Goal: Transaction & Acquisition: Purchase product/service

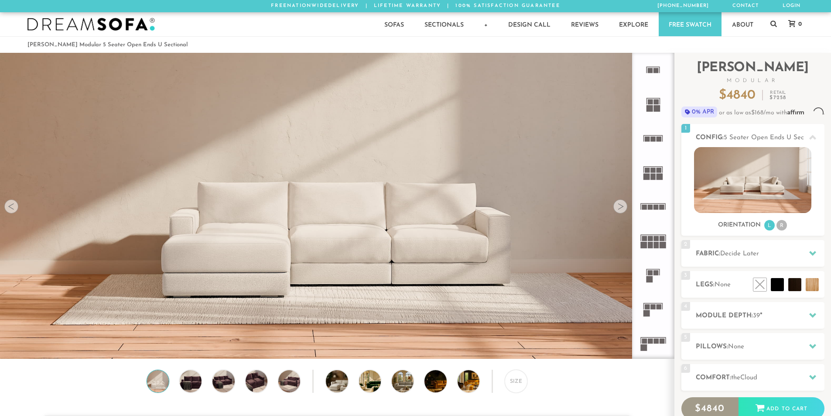
scroll to position [10210, 824]
click at [810, 252] on icon at bounding box center [812, 253] width 7 height 5
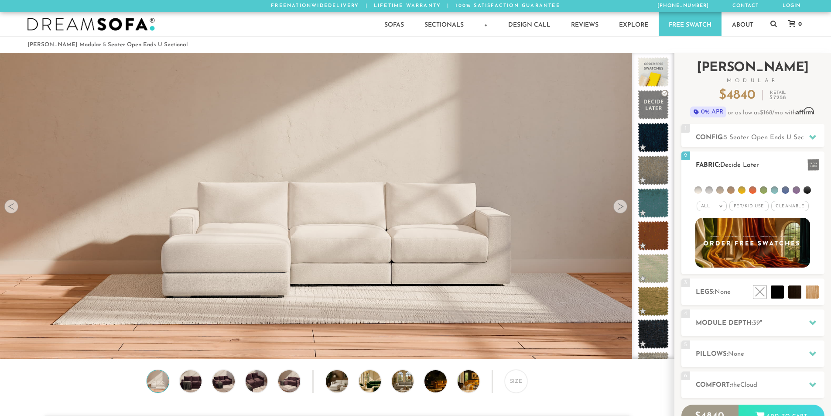
click at [730, 194] on ul at bounding box center [752, 188] width 124 height 16
click at [744, 205] on span "Pet/Kid Use x" at bounding box center [748, 206] width 39 height 10
click at [790, 208] on span "Cleanable x" at bounding box center [792, 206] width 37 height 10
click at [713, 205] on em ">" at bounding box center [714, 206] width 7 height 4
click at [703, 207] on em "All" at bounding box center [698, 206] width 9 height 5
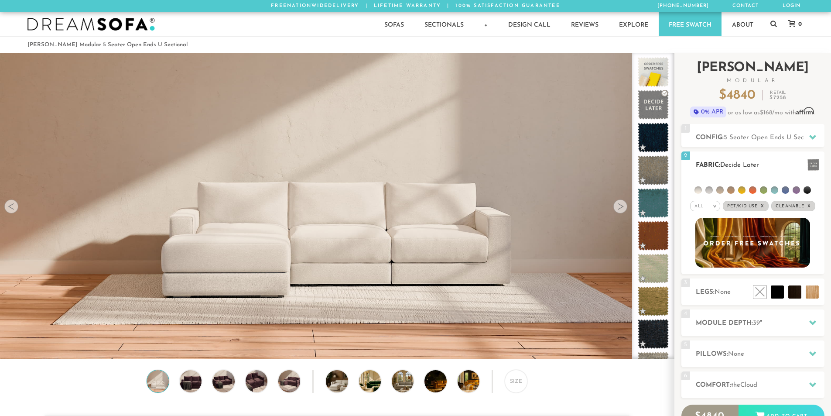
click at [763, 205] on em "x" at bounding box center [761, 206] width 3 height 5
click at [806, 204] on em "x" at bounding box center [805, 206] width 3 height 5
click at [716, 205] on div "All >" at bounding box center [711, 206] width 30 height 10
click at [713, 217] on li "All" at bounding box center [711, 217] width 30 height 12
click at [709, 207] on em "All" at bounding box center [705, 206] width 9 height 5
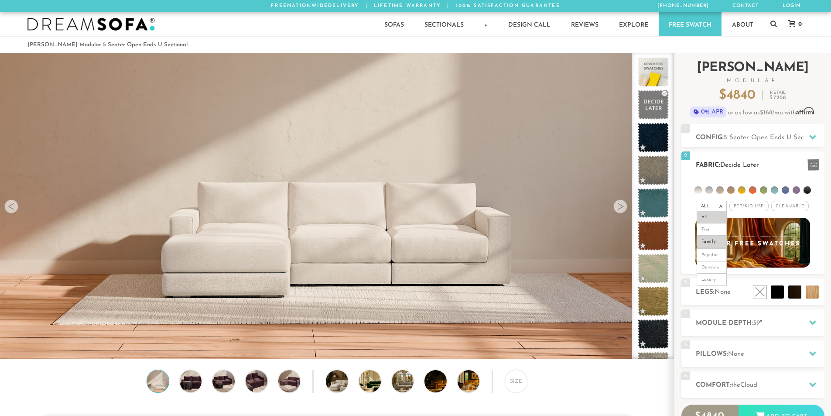
click at [712, 239] on li "Family" at bounding box center [711, 241] width 30 height 12
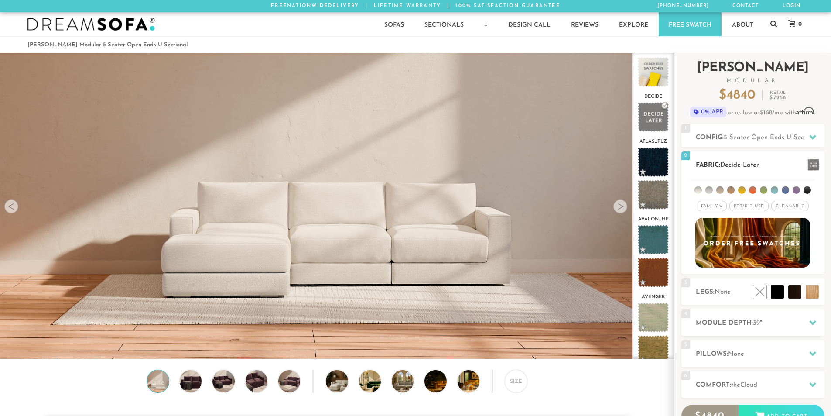
click at [761, 206] on span "Pet/Kid Use x" at bounding box center [748, 206] width 39 height 10
click at [767, 205] on span "Pet/Kid Use x" at bounding box center [749, 206] width 46 height 10
click at [762, 205] on span "Pet/Kid Use x" at bounding box center [748, 206] width 39 height 10
click at [793, 204] on span "Cleanable x" at bounding box center [792, 206] width 37 height 10
click at [708, 206] on em "Family" at bounding box center [702, 206] width 17 height 5
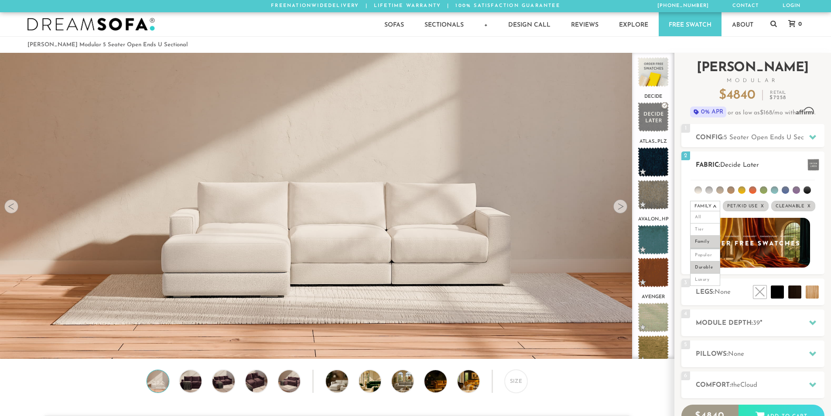
click at [700, 266] on li "Durable" at bounding box center [705, 267] width 30 height 12
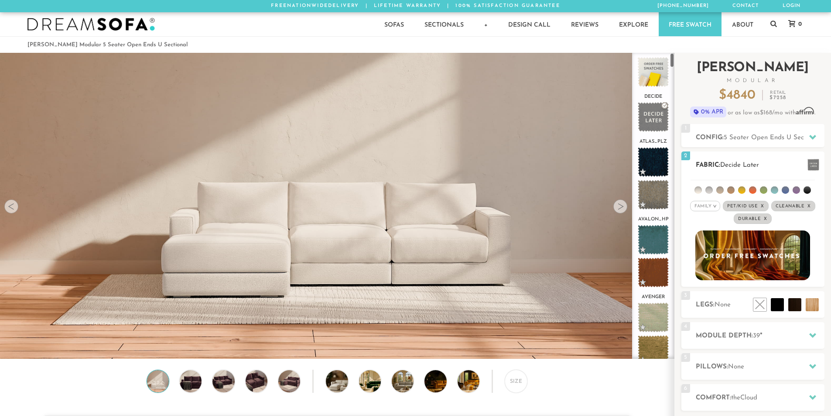
click at [717, 206] on em ">" at bounding box center [714, 206] width 7 height 4
click at [702, 228] on li "Tier" at bounding box center [705, 229] width 30 height 12
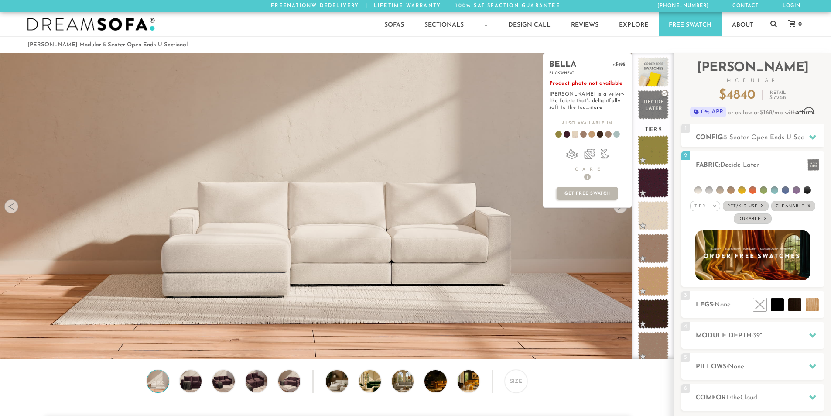
click at [620, 209] on div "bella +$495 buckwheat Product photo not available [PERSON_NAME] is a velvet-lik…" at bounding box center [586, 206] width 89 height 306
click at [587, 259] on div "bella +$495 buckwheat Product photo not available [PERSON_NAME] is a velvet-lik…" at bounding box center [586, 206] width 89 height 306
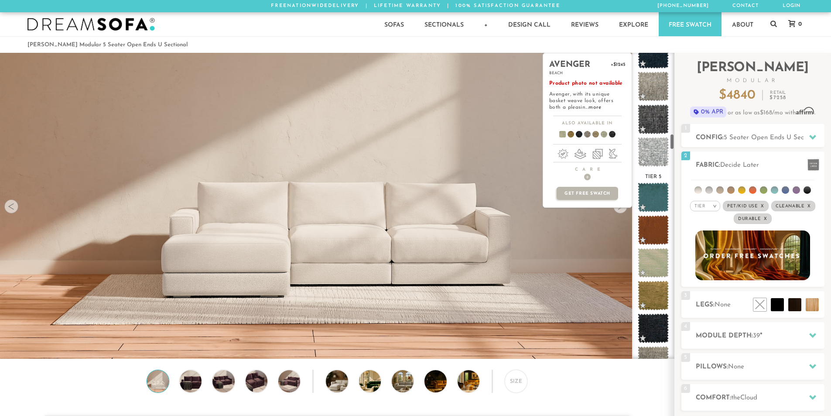
scroll to position [1534, 0]
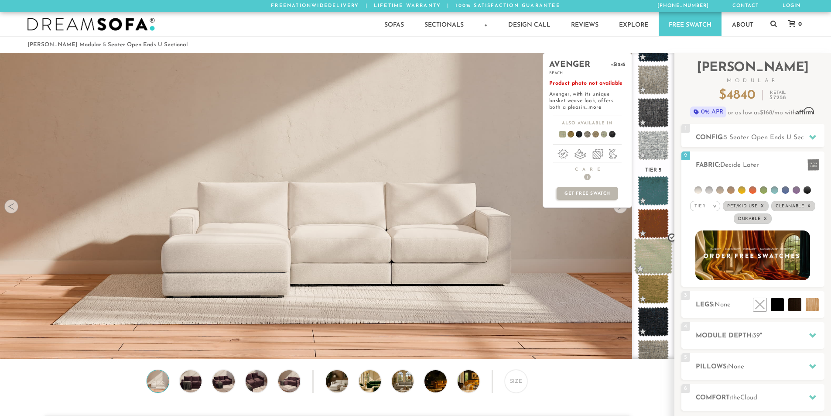
click at [653, 258] on span at bounding box center [653, 256] width 39 height 37
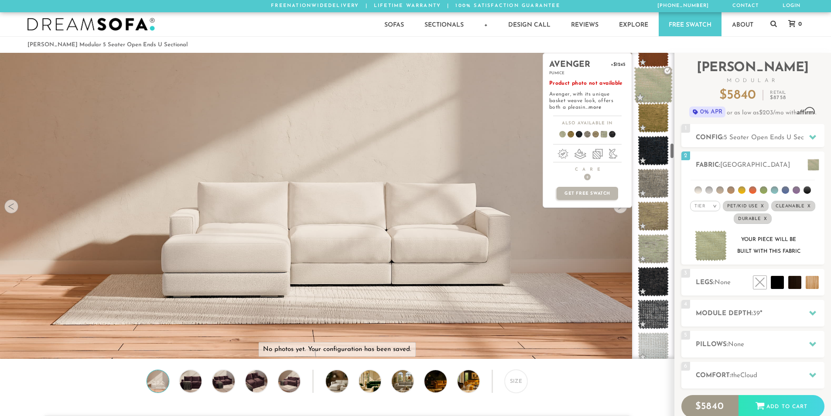
scroll to position [1709, 0]
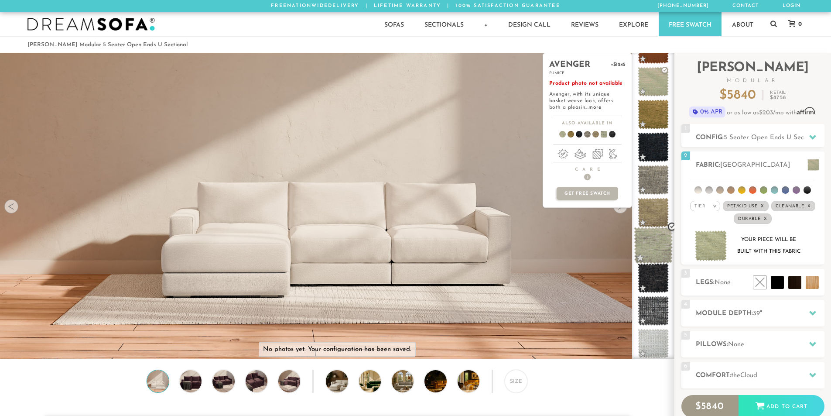
click at [651, 247] on span at bounding box center [653, 245] width 39 height 37
click at [647, 90] on span at bounding box center [653, 81] width 39 height 37
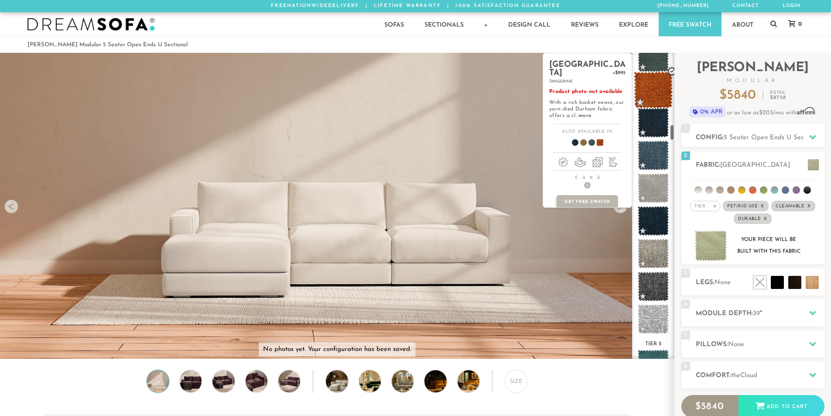
scroll to position [1361, 0]
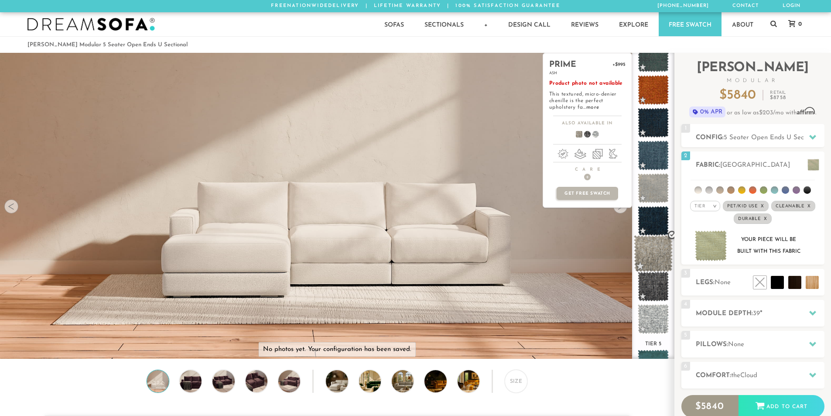
click at [658, 246] on span at bounding box center [653, 253] width 39 height 37
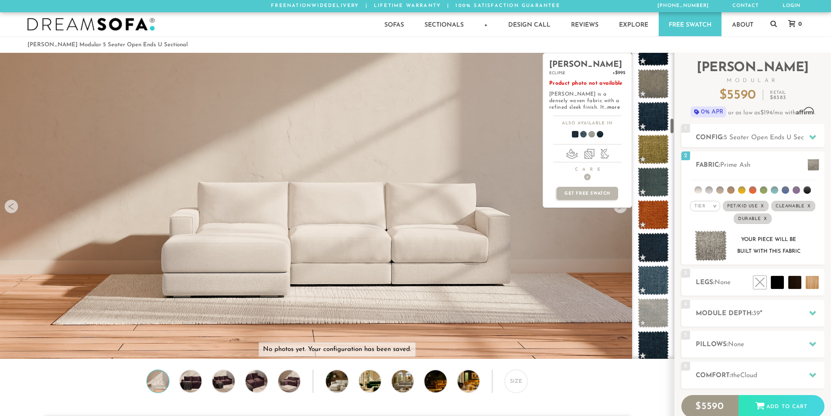
scroll to position [1229, 0]
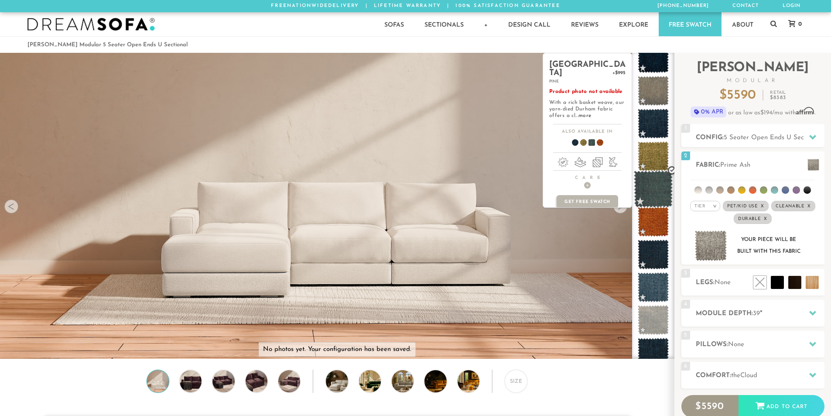
click at [651, 190] on span at bounding box center [653, 188] width 39 height 37
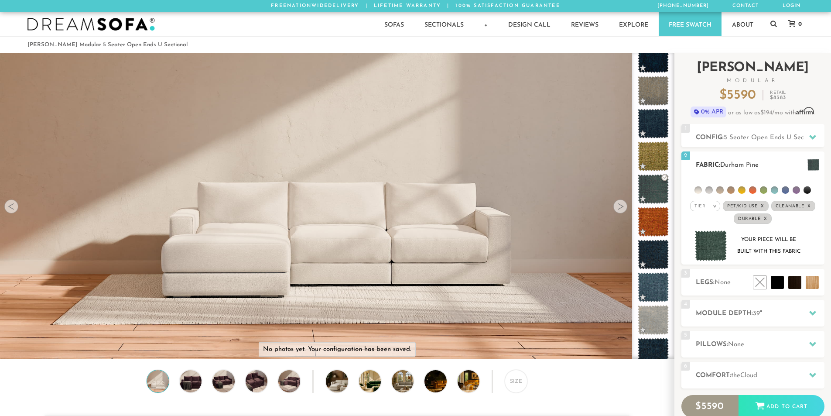
click at [762, 190] on li at bounding box center [763, 189] width 7 height 7
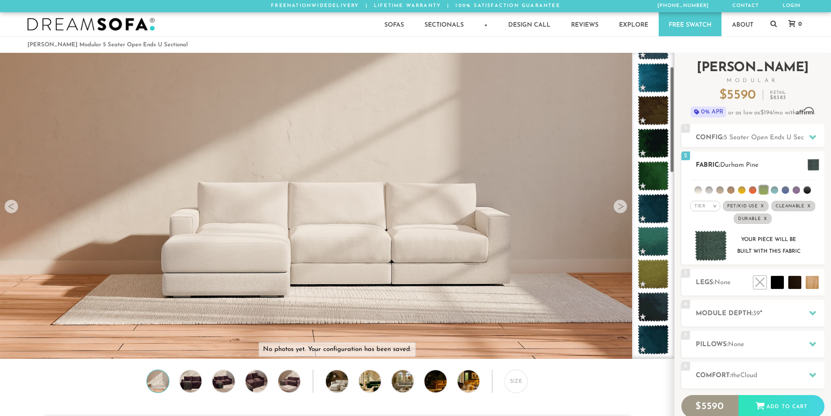
scroll to position [39, 0]
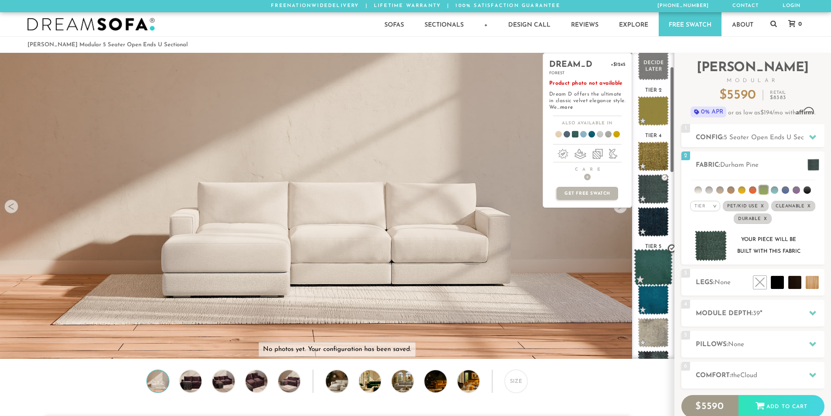
click at [651, 267] on span at bounding box center [653, 267] width 39 height 37
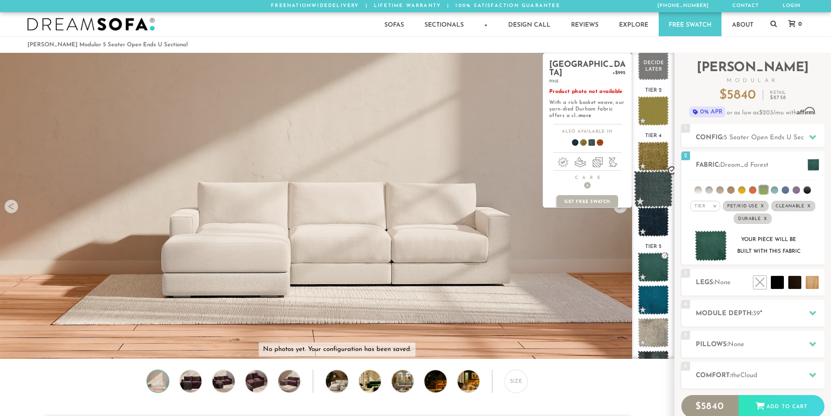
click at [646, 190] on span at bounding box center [653, 188] width 39 height 37
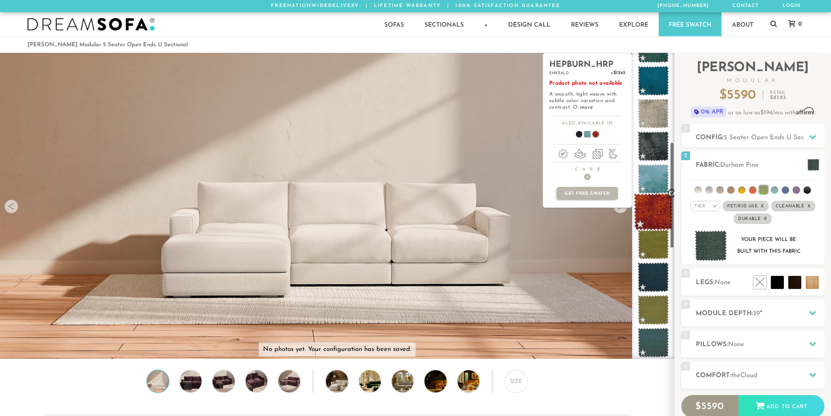
scroll to position [258, 0]
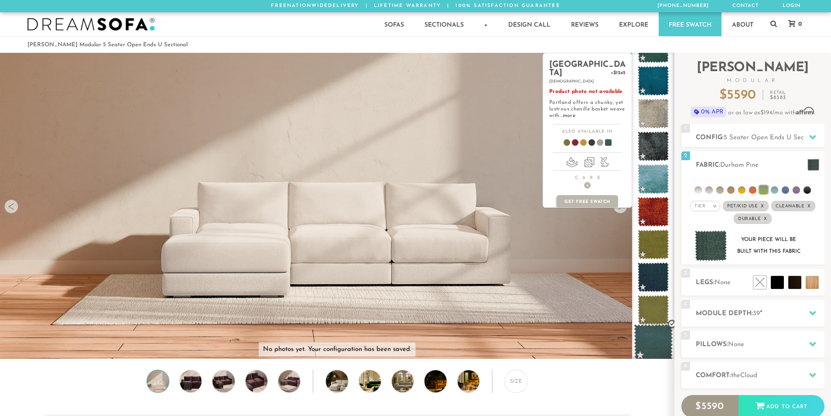
click at [660, 339] on span at bounding box center [653, 342] width 39 height 37
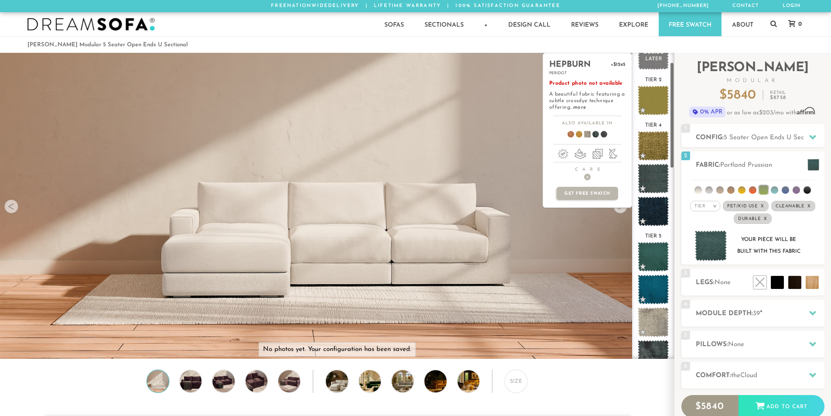
scroll to position [0, 0]
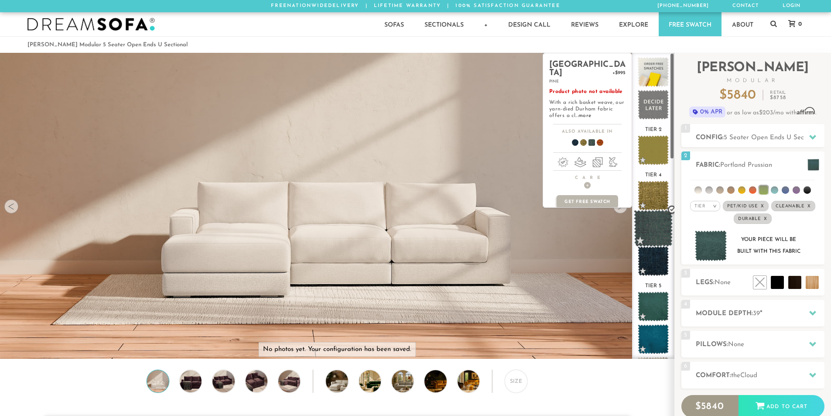
click at [648, 235] on span at bounding box center [653, 228] width 39 height 37
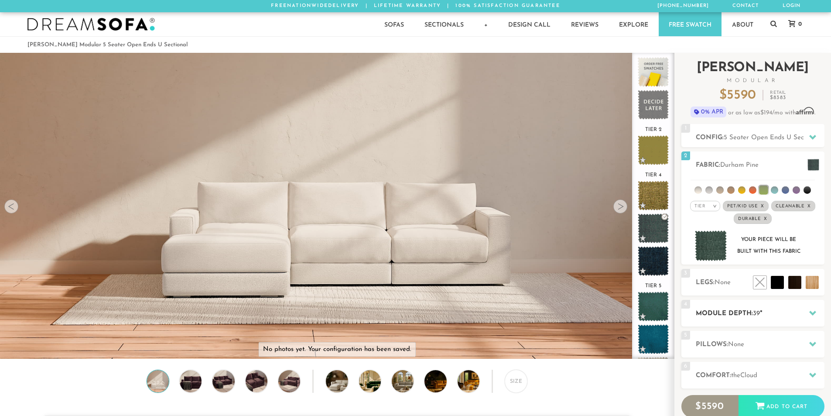
click at [815, 312] on icon at bounding box center [812, 312] width 7 height 5
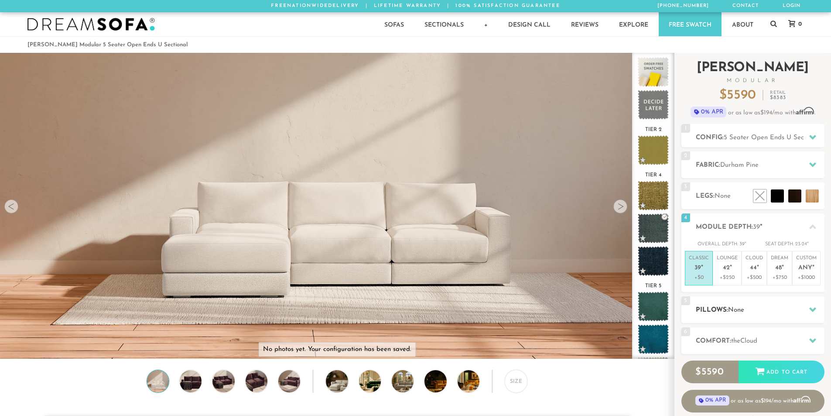
click at [812, 311] on icon at bounding box center [812, 309] width 7 height 7
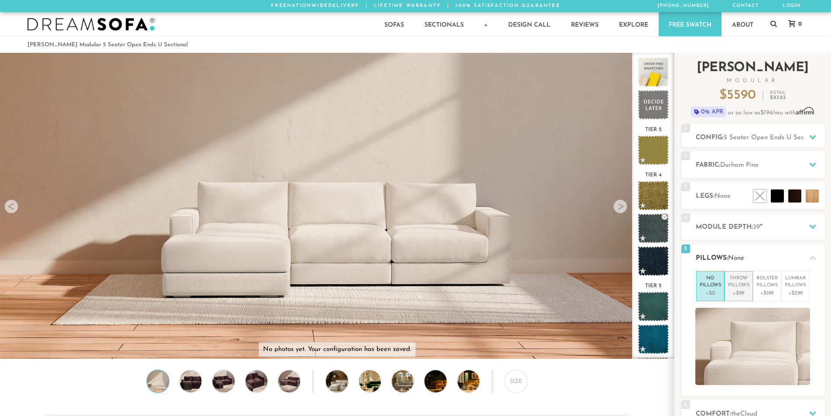
click at [735, 285] on p "Throw Pillows" at bounding box center [738, 282] width 21 height 14
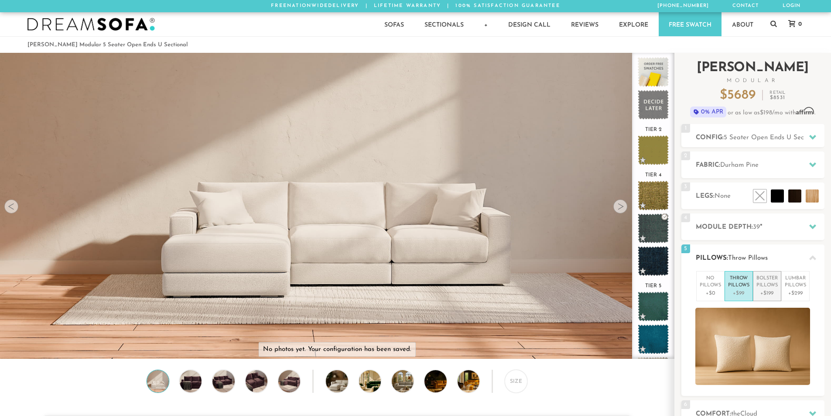
click at [766, 287] on p "Bolster Pillows" at bounding box center [766, 282] width 21 height 14
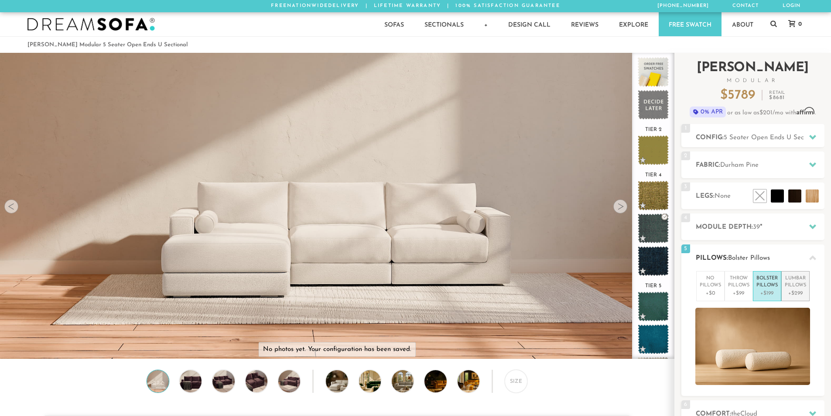
click at [793, 284] on p "Lumbar Pillows" at bounding box center [794, 282] width 21 height 14
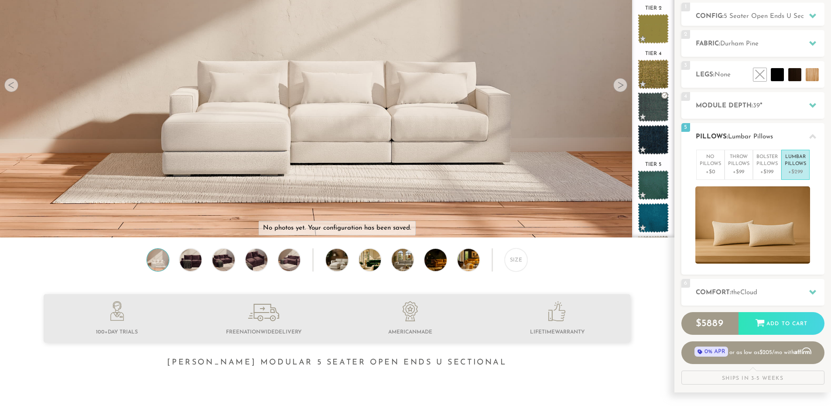
scroll to position [131, 0]
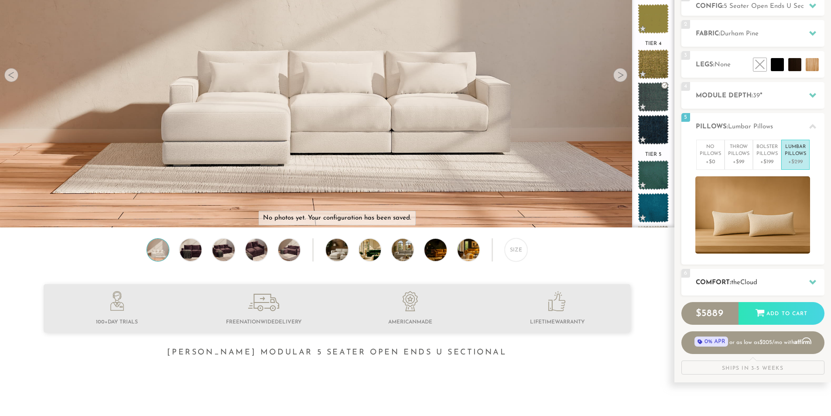
click at [813, 280] on icon at bounding box center [812, 281] width 7 height 7
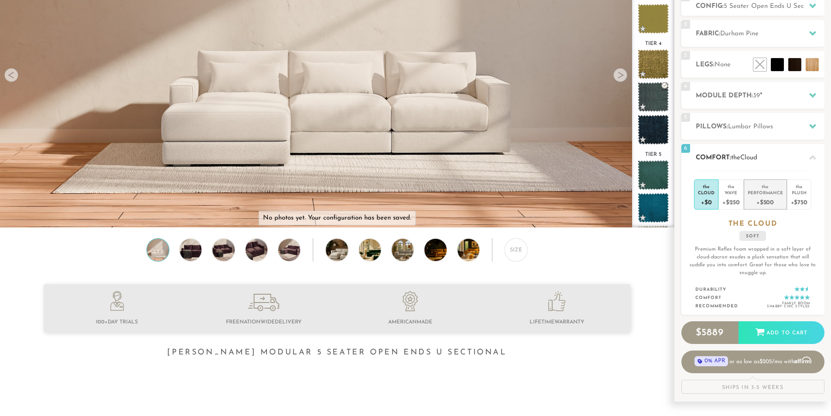
click at [770, 194] on div "Performance" at bounding box center [764, 192] width 35 height 6
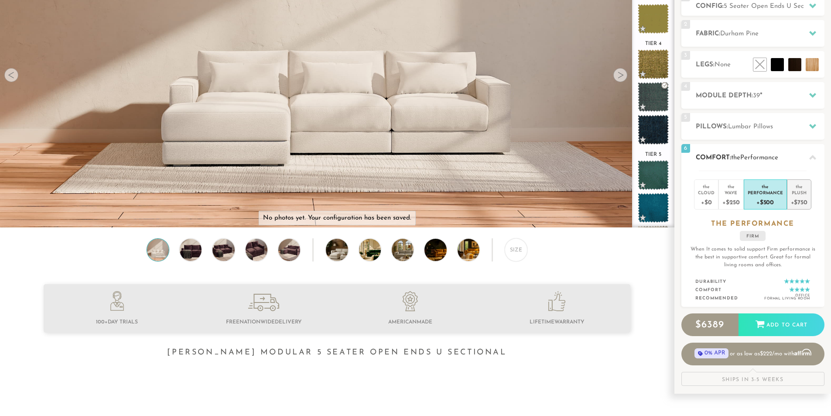
click at [799, 190] on div "Plush" at bounding box center [799, 192] width 17 height 6
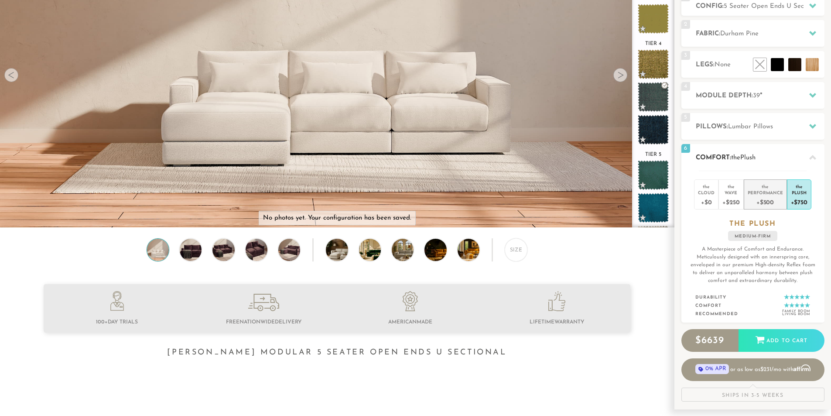
click at [774, 191] on div "Performance" at bounding box center [764, 192] width 35 height 6
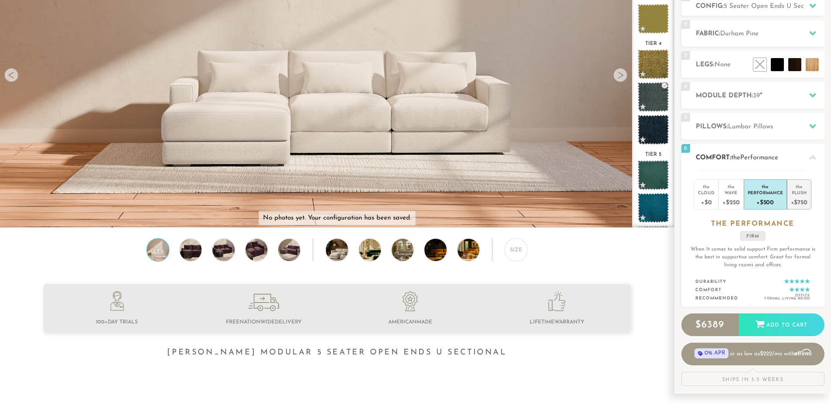
click at [798, 202] on div "+$750" at bounding box center [799, 201] width 17 height 13
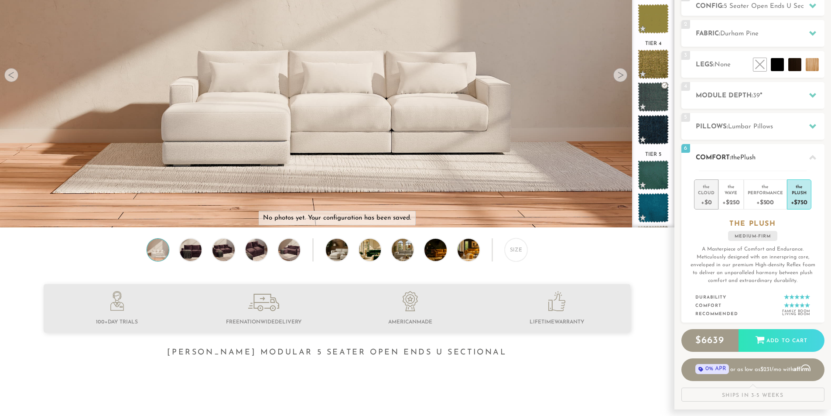
click at [709, 197] on div "+$0" at bounding box center [706, 201] width 17 height 13
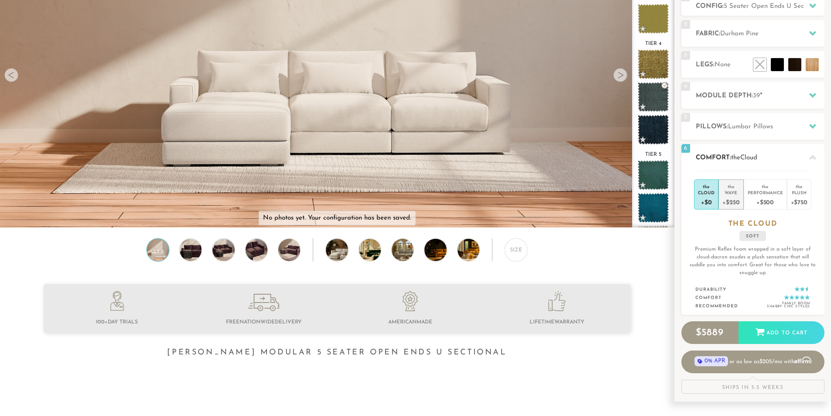
click at [736, 188] on div "the" at bounding box center [730, 185] width 17 height 9
click at [811, 122] on div at bounding box center [812, 126] width 18 height 18
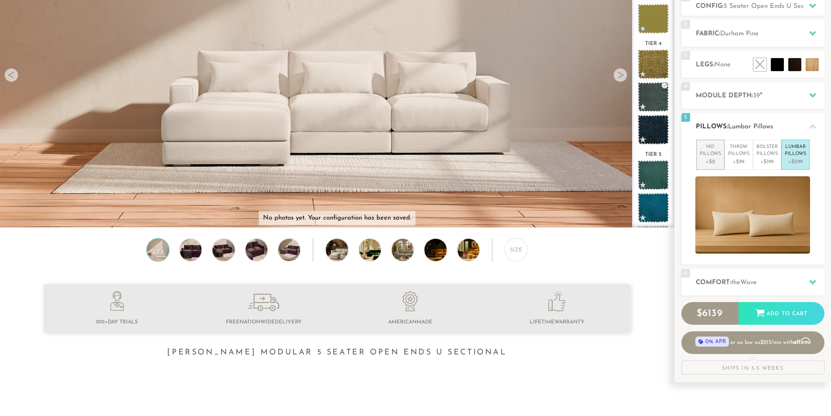
click at [719, 146] on p "No Pillows" at bounding box center [709, 150] width 21 height 14
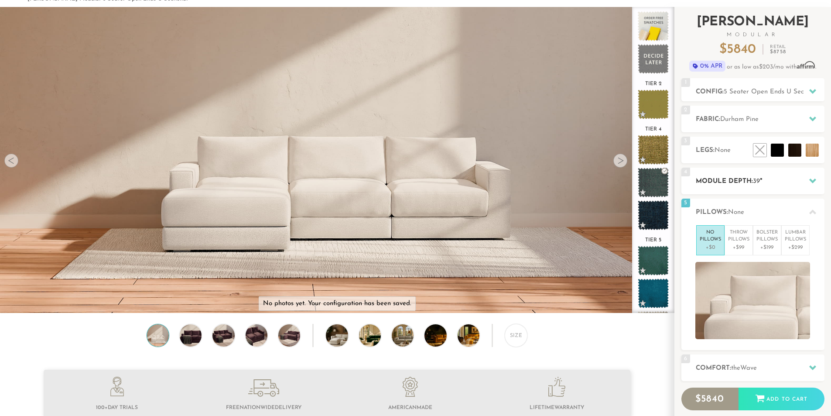
scroll to position [0, 0]
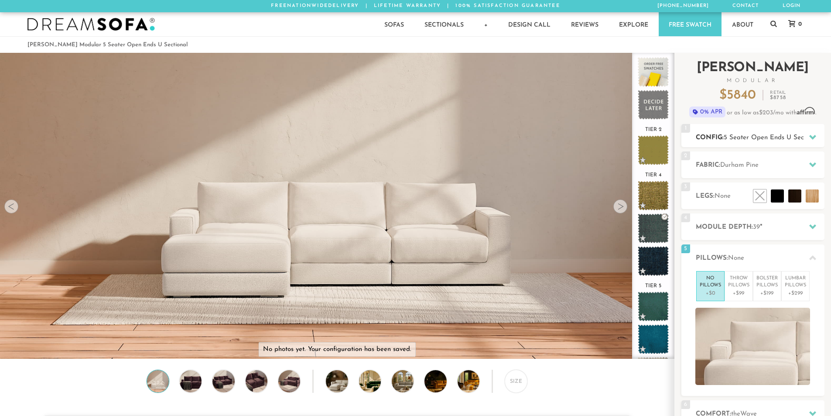
click at [812, 138] on icon at bounding box center [812, 137] width 7 height 5
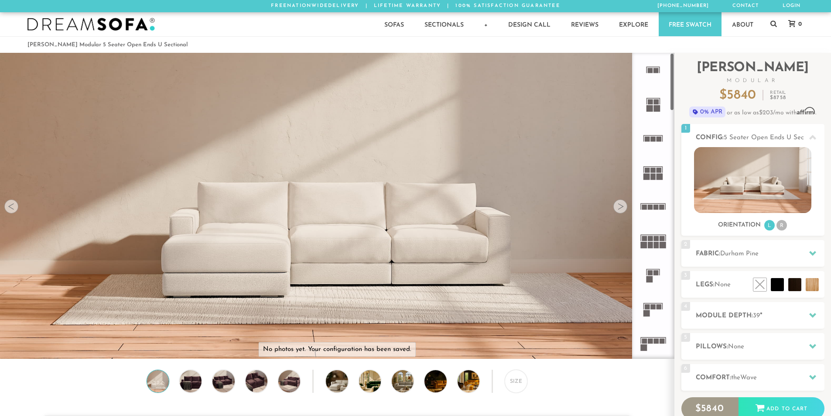
click at [652, 174] on rect at bounding box center [653, 176] width 5 height 7
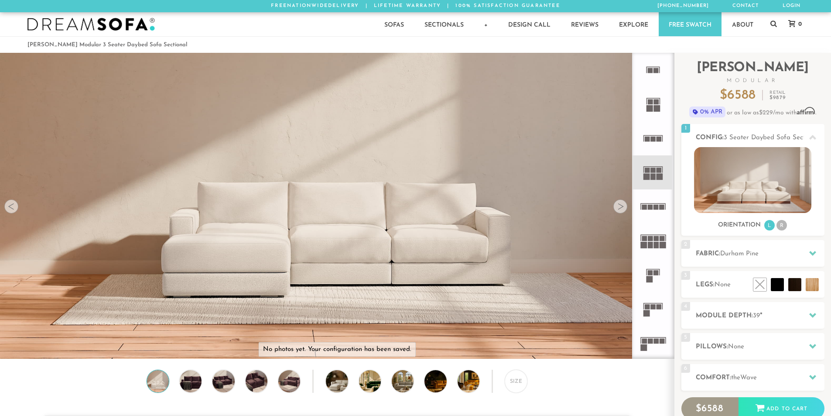
click at [621, 209] on div at bounding box center [620, 206] width 14 height 14
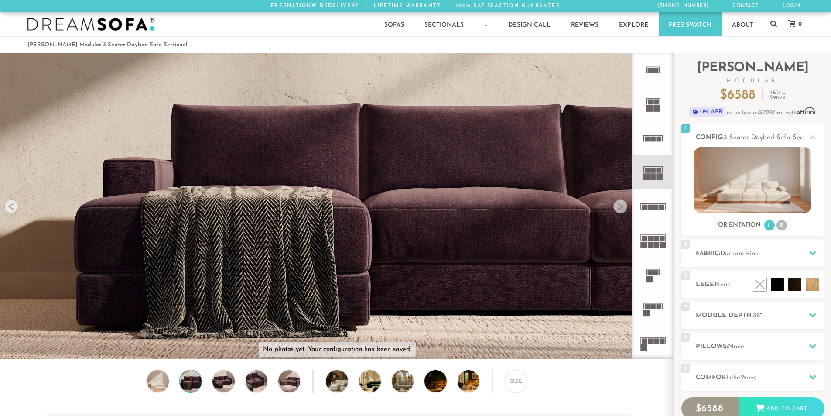
click at [621, 209] on div at bounding box center [620, 206] width 14 height 14
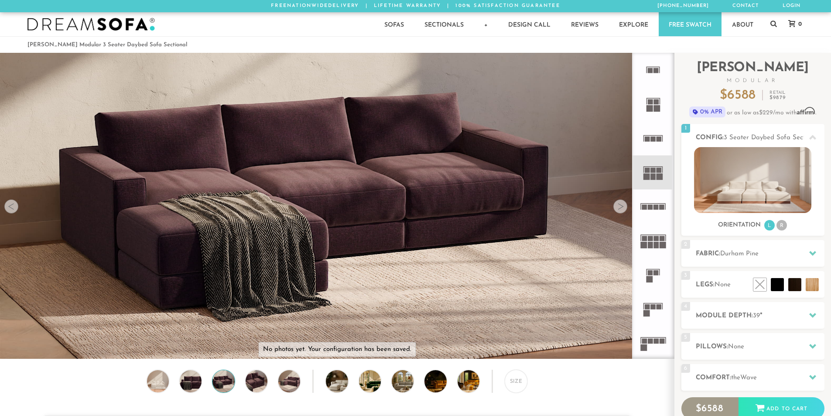
click at [621, 209] on div at bounding box center [620, 206] width 14 height 14
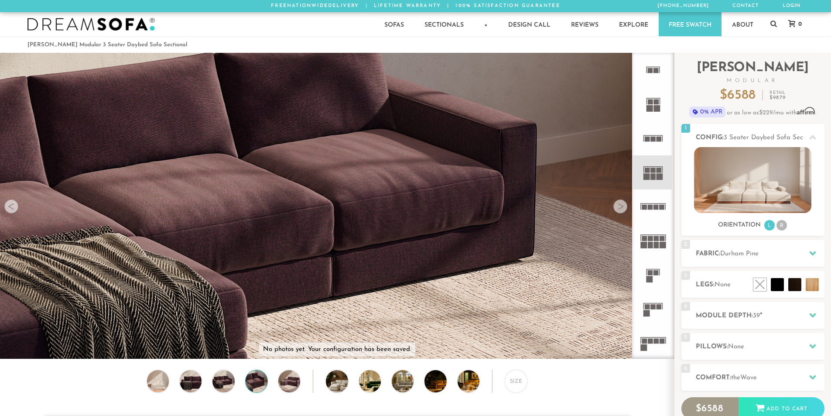
click at [621, 209] on div at bounding box center [620, 206] width 14 height 14
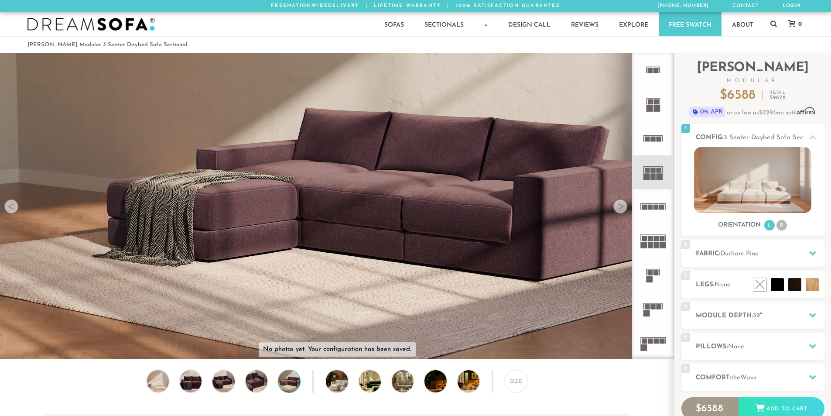
click at [621, 209] on div at bounding box center [620, 206] width 14 height 14
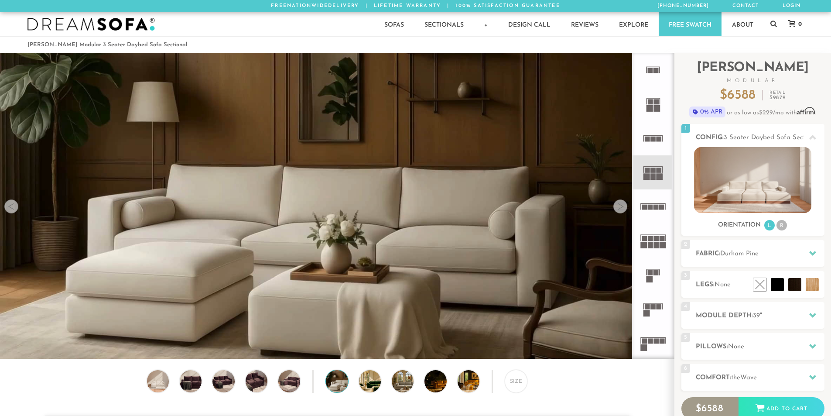
click at [621, 209] on div at bounding box center [620, 206] width 14 height 14
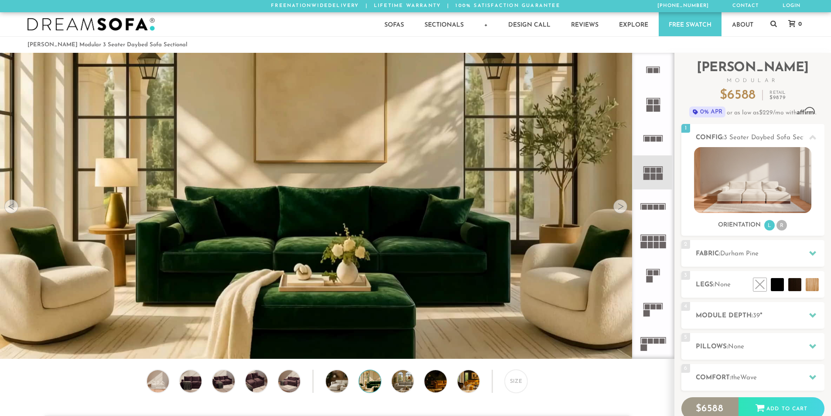
click at [621, 209] on div at bounding box center [620, 206] width 14 height 14
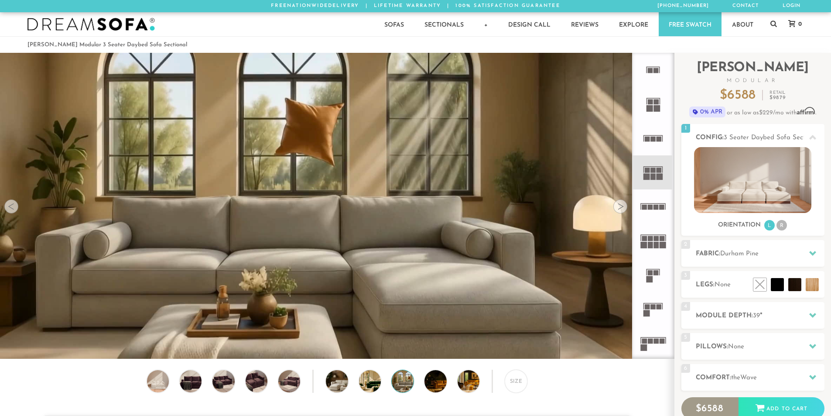
click at [621, 209] on div at bounding box center [620, 206] width 14 height 14
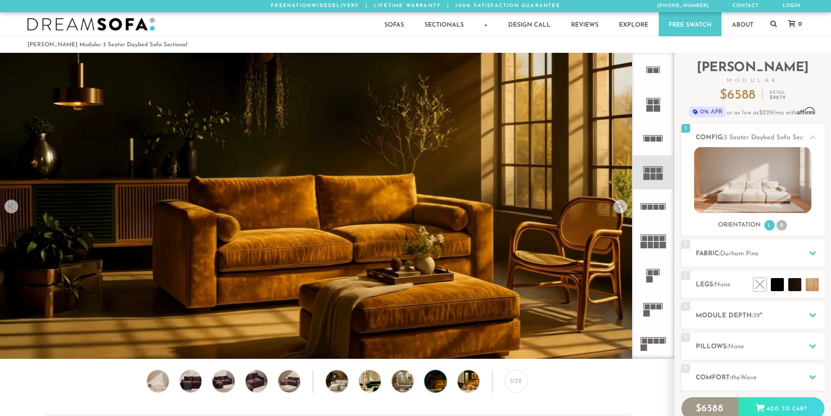
click at [621, 209] on div at bounding box center [620, 206] width 14 height 14
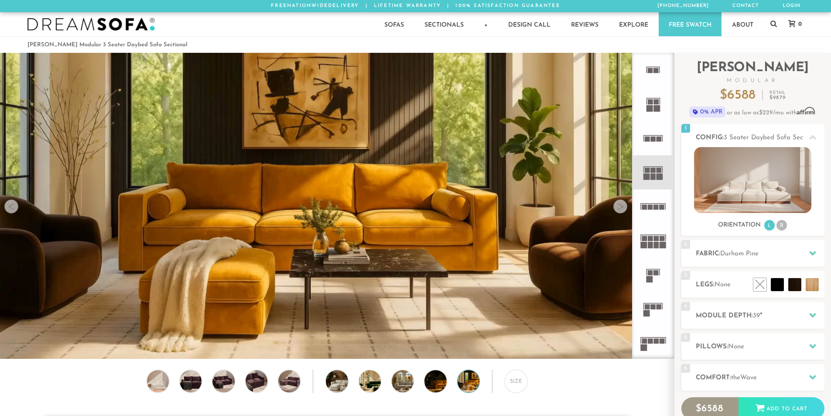
click at [621, 209] on div at bounding box center [620, 206] width 14 height 14
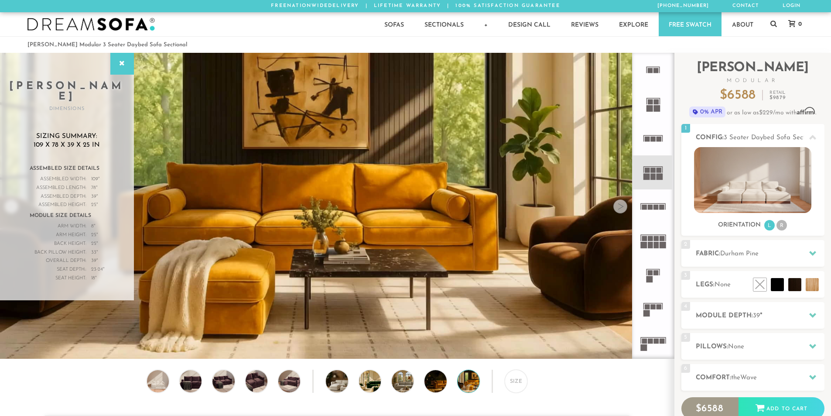
click at [621, 209] on div at bounding box center [620, 206] width 14 height 14
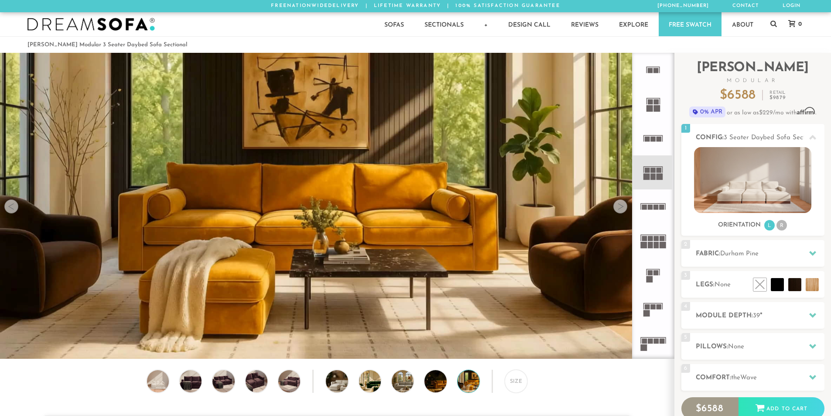
click at [621, 209] on div at bounding box center [620, 206] width 14 height 14
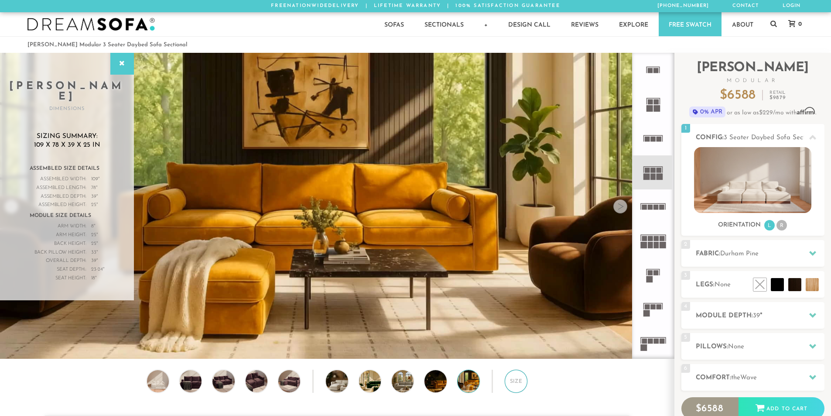
click at [511, 389] on div "Size" at bounding box center [515, 380] width 23 height 23
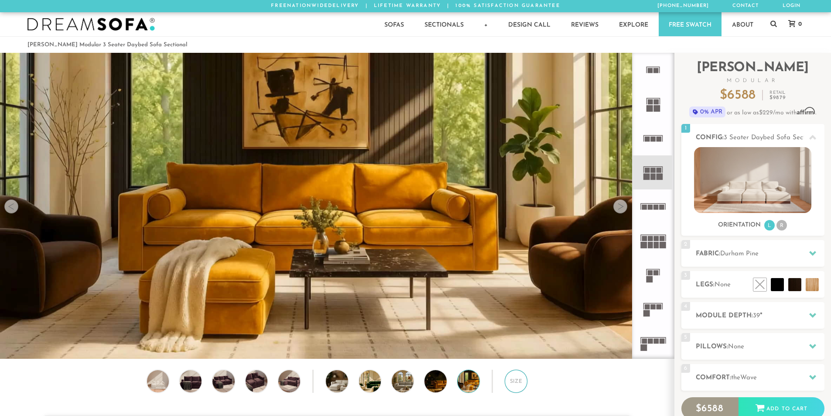
click at [512, 382] on div "Size" at bounding box center [515, 380] width 23 height 23
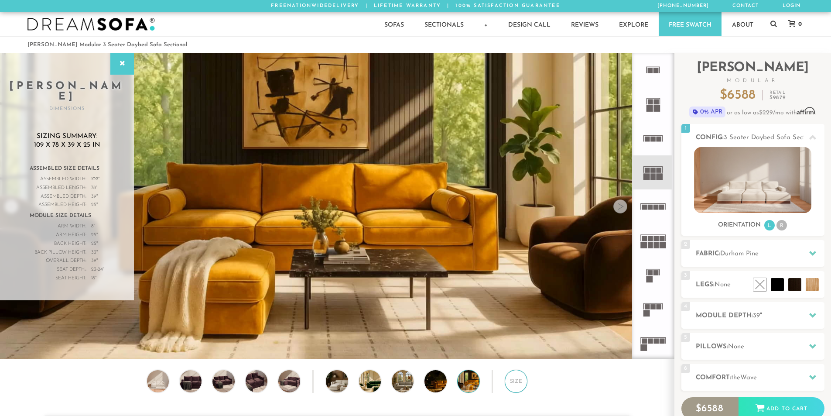
click at [512, 382] on div "Size" at bounding box center [515, 380] width 23 height 23
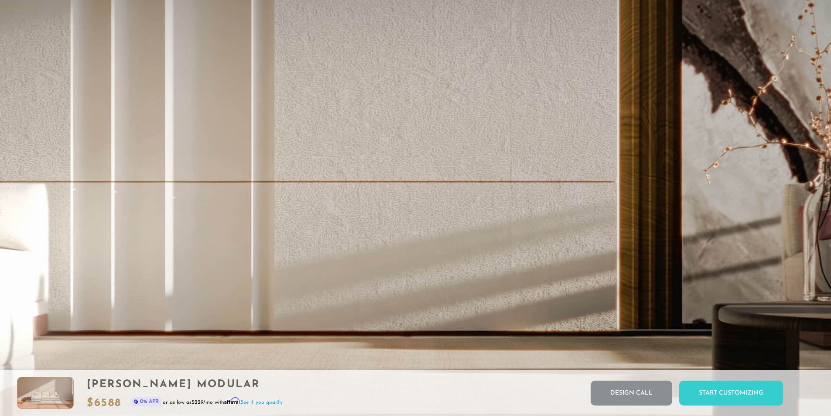
scroll to position [2028, 0]
